Goal: Information Seeking & Learning: Check status

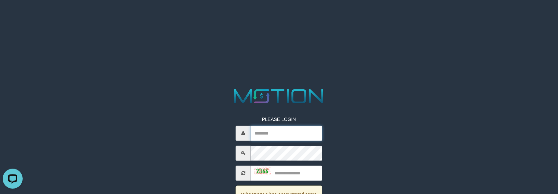
type input "********"
click at [290, 173] on input "text" at bounding box center [286, 173] width 71 height 15
click at [427, 17] on html "PLEASE LOGIN ******** **** Whoops! We has encountered some problem. Your accoun…" at bounding box center [279, 8] width 558 height 17
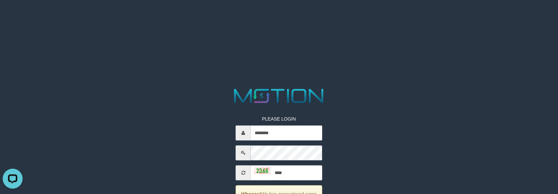
scroll to position [66, 0]
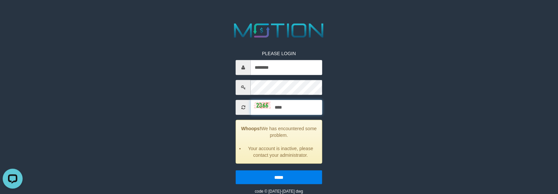
click at [307, 108] on input "****" at bounding box center [286, 107] width 71 height 15
type input "*"
type input "****"
click at [236, 171] on input "*****" at bounding box center [279, 178] width 86 height 14
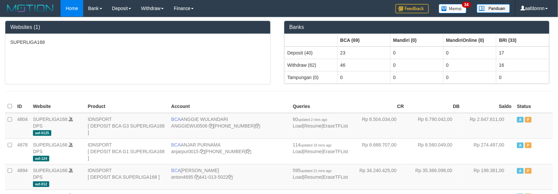
click at [154, 71] on div "SUPERLIGA168" at bounding box center [137, 59] width 265 height 50
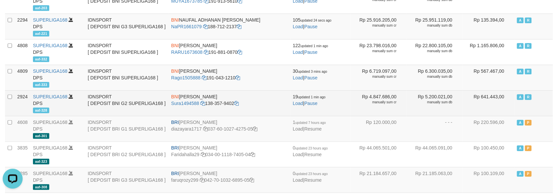
click at [34, 92] on td "SUPERLIGA168 DPS aaf-328" at bounding box center [57, 103] width 55 height 26
click at [47, 97] on link "SUPERLIGA168" at bounding box center [50, 96] width 35 height 5
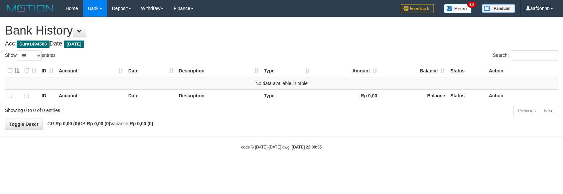
select select "***"
drag, startPoint x: 132, startPoint y: 29, endPoint x: 168, endPoint y: 53, distance: 43.4
click at [134, 30] on h1 "Bank History" at bounding box center [281, 30] width 553 height 13
click at [80, 31] on button at bounding box center [79, 31] width 13 height 11
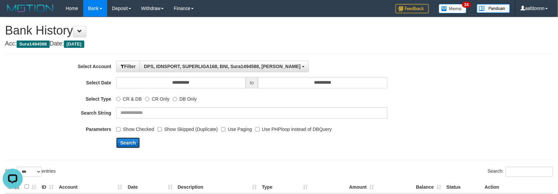
click at [125, 142] on button "Search" at bounding box center [128, 143] width 24 height 11
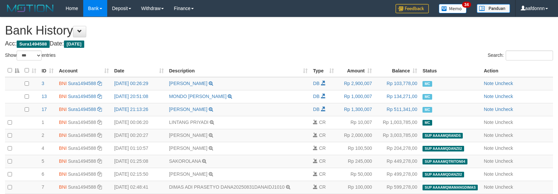
select select "***"
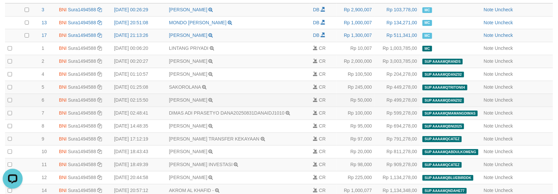
scroll to position [37, 0]
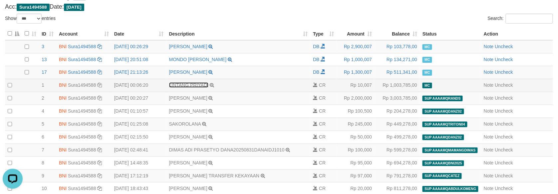
click at [182, 87] on link "LINTANG PRIYADI" at bounding box center [189, 85] width 40 height 5
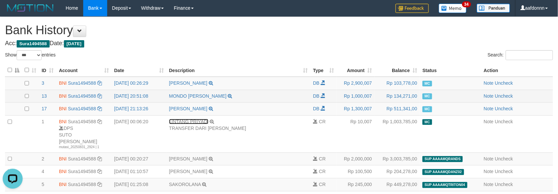
scroll to position [0, 0]
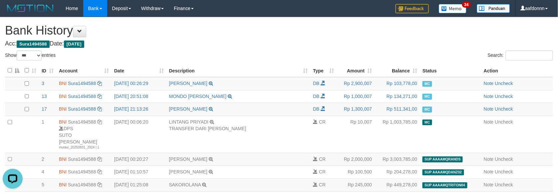
click at [82, 30] on span at bounding box center [79, 31] width 5 height 5
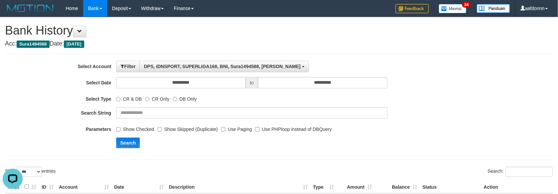
drag, startPoint x: 142, startPoint y: 40, endPoint x: 78, endPoint y: 34, distance: 64.8
click at [141, 41] on h4 "Acc: Sura1494588 Date: Today" at bounding box center [279, 44] width 548 height 7
click at [82, 32] on span at bounding box center [79, 31] width 5 height 5
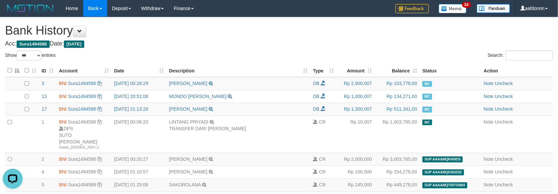
click at [121, 74] on th "Date" at bounding box center [138, 70] width 55 height 13
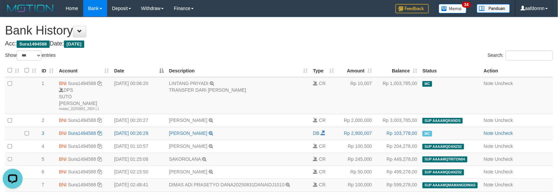
click at [124, 74] on th "Date" at bounding box center [138, 70] width 55 height 13
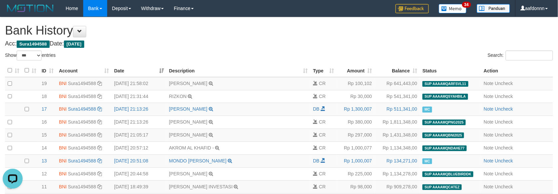
click at [302, 72] on th "Description" at bounding box center [238, 70] width 144 height 13
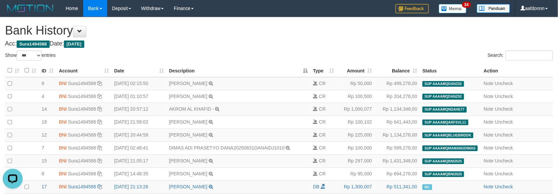
click at [302, 72] on th "Description" at bounding box center [238, 70] width 144 height 13
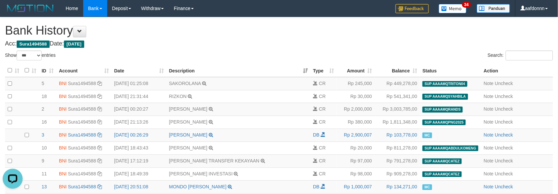
click at [302, 72] on th "Description" at bounding box center [238, 70] width 144 height 13
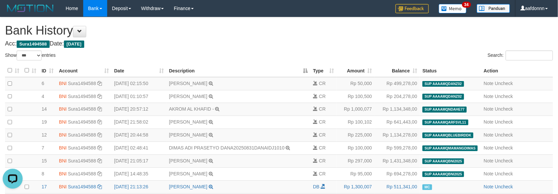
click at [102, 71] on th "Account" at bounding box center [83, 70] width 55 height 13
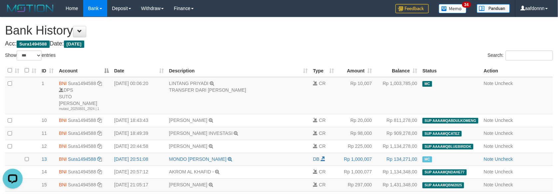
click at [106, 70] on th "Account" at bounding box center [83, 70] width 55 height 13
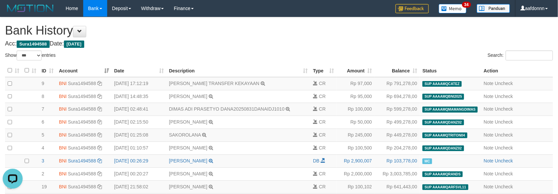
click at [105, 72] on th "Account" at bounding box center [83, 70] width 55 height 13
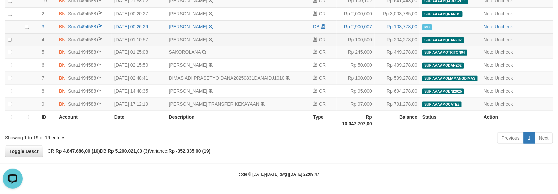
scroll to position [93, 0]
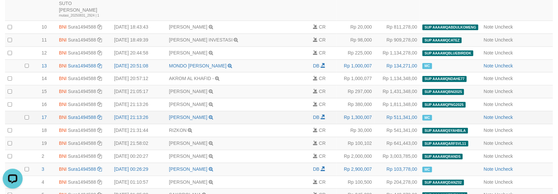
click at [260, 111] on td "INDRA WIJAYA TRANSFER KE INDRA WIJAYA" at bounding box center [238, 117] width 144 height 13
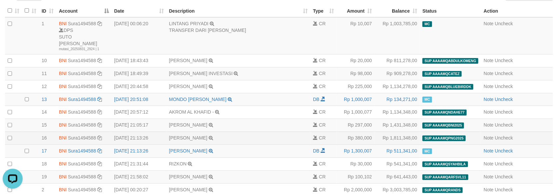
scroll to position [19, 0]
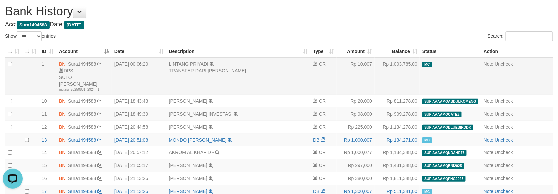
click at [85, 80] on div "DPS SUTO AJI RAMADHAN mutasi_20250831_2924 | 1" at bounding box center [84, 80] width 50 height 25
drag, startPoint x: 85, startPoint y: 80, endPoint x: 87, endPoint y: 83, distance: 3.5
click at [87, 83] on div "DPS SUTO AJI RAMADHAN mutasi_20250831_2924 | 1" at bounding box center [84, 80] width 50 height 25
click at [89, 87] on div "mutasi_20250831_2924 | 1" at bounding box center [84, 89] width 50 height 5
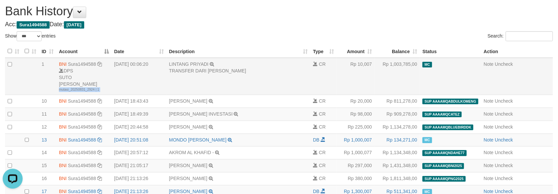
click at [89, 87] on div "mutasi_20250831_2924 | 1" at bounding box center [84, 89] width 50 height 5
click at [91, 78] on div "DPS SUTO AJI RAMADHAN mutasi_20250831_2924 | 1" at bounding box center [84, 80] width 50 height 25
copy div "[PERSON_NAME]"
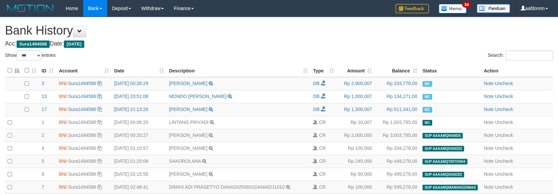
select select "***"
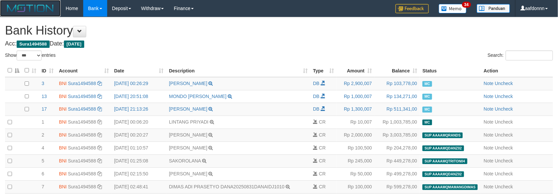
click at [38, 8] on img at bounding box center [30, 8] width 51 height 10
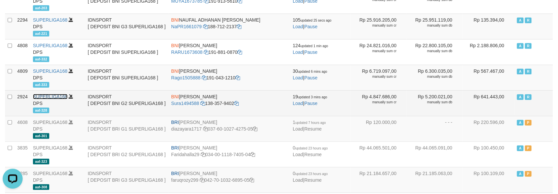
click at [58, 99] on link "SUPERLIGA168" at bounding box center [50, 96] width 35 height 5
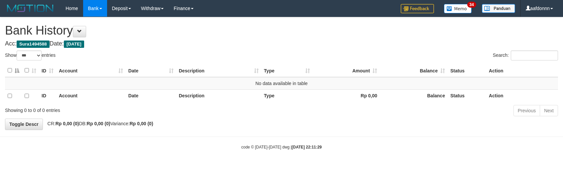
select select "***"
click at [82, 32] on span at bounding box center [79, 31] width 5 height 5
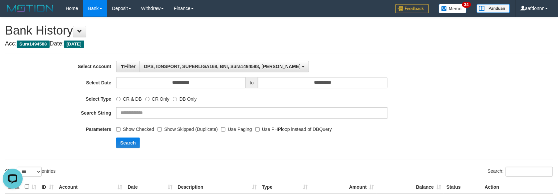
click at [120, 128] on label "Show Checked" at bounding box center [135, 128] width 38 height 9
click at [137, 144] on button "Search" at bounding box center [128, 143] width 24 height 11
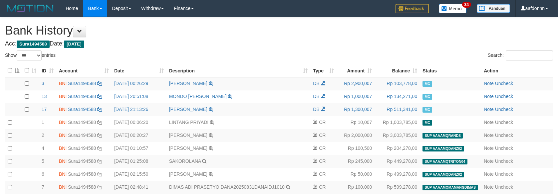
select select "***"
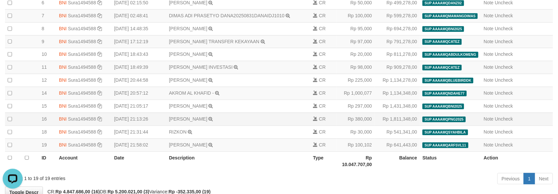
scroll to position [185, 0]
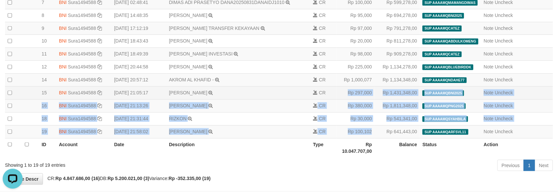
drag, startPoint x: 373, startPoint y: 142, endPoint x: 340, endPoint y: 105, distance: 49.7
click at [340, 105] on tbody "3 BNI Sura1494588 DPS SUTO AJI RAMADHAN mutasi_20250831_2924 | 3 mutasi_2025083…" at bounding box center [279, 16] width 548 height 246
click at [252, 138] on td "[PERSON_NAME] TRANSFER DARI BPK [PERSON_NAME]" at bounding box center [238, 131] width 144 height 13
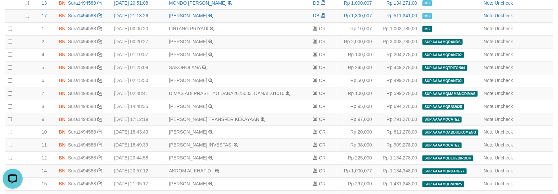
scroll to position [74, 0]
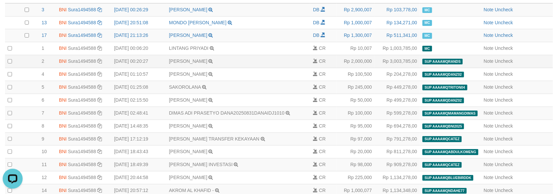
click at [247, 65] on td "[PERSON_NAME] TRANSFER DARI SDR [PERSON_NAME]" at bounding box center [238, 61] width 144 height 13
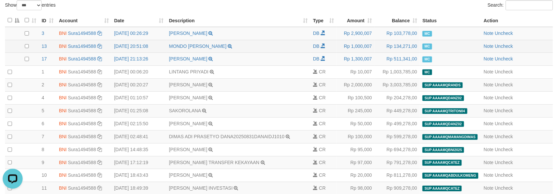
scroll to position [37, 0]
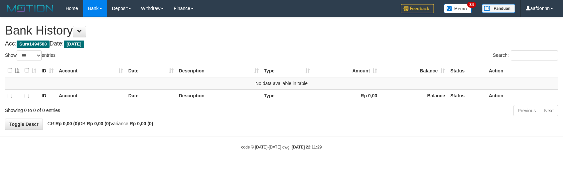
select select "***"
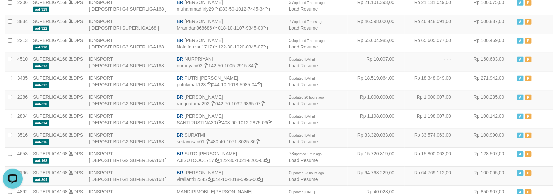
scroll to position [1381, 0]
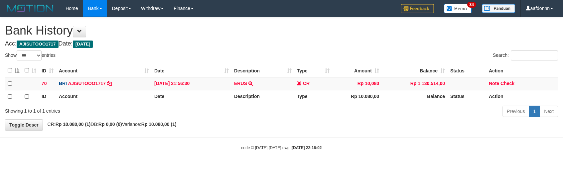
select select "***"
click at [242, 82] on link "ERUS" at bounding box center [240, 83] width 13 height 5
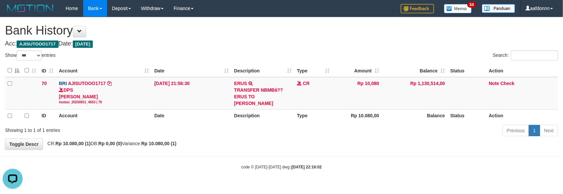
click at [230, 138] on div "Showing 1 to 1 of 1 entries Previous 1 Next" at bounding box center [281, 131] width 563 height 14
click at [206, 127] on div "Showing 1 to 1 of 1 entries" at bounding box center [117, 128] width 225 height 9
click at [272, 128] on div "Previous 1 Next" at bounding box center [399, 131] width 319 height 14
drag, startPoint x: 274, startPoint y: 92, endPoint x: 281, endPoint y: 92, distance: 7.0
click at [281, 92] on div "TRANSFER NBMBâ?? ERUS TO [PERSON_NAME]" at bounding box center [263, 97] width 58 height 20
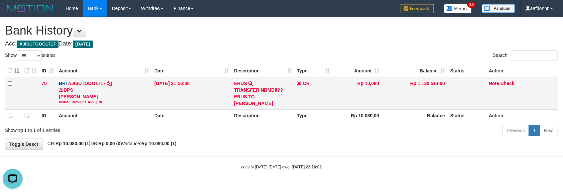
click at [292, 97] on td "ERUS TRANSFER NBMBâ?? ERUS TO [PERSON_NAME]" at bounding box center [263, 93] width 63 height 33
click at [254, 97] on div "TRANSFER NBMBâ?? ERUS TO [PERSON_NAME]" at bounding box center [263, 97] width 58 height 20
drag, startPoint x: 243, startPoint y: 126, endPoint x: 235, endPoint y: 123, distance: 8.6
click at [242, 126] on div "Previous 1 Next" at bounding box center [399, 131] width 319 height 14
